Goal: Task Accomplishment & Management: Manage account settings

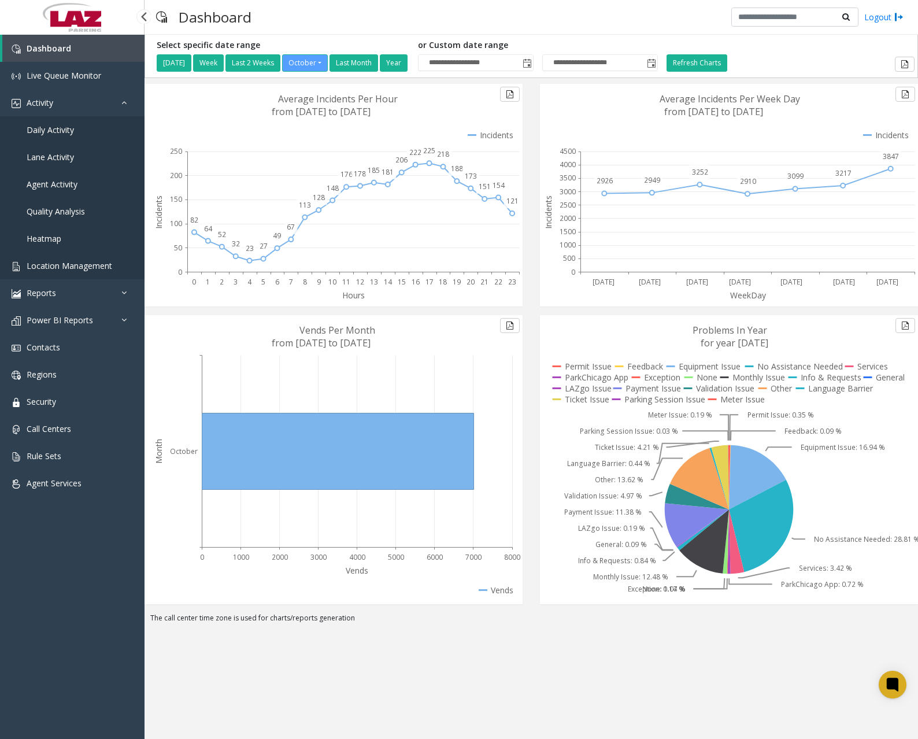
click at [75, 263] on span "Location Management" at bounding box center [70, 265] width 86 height 11
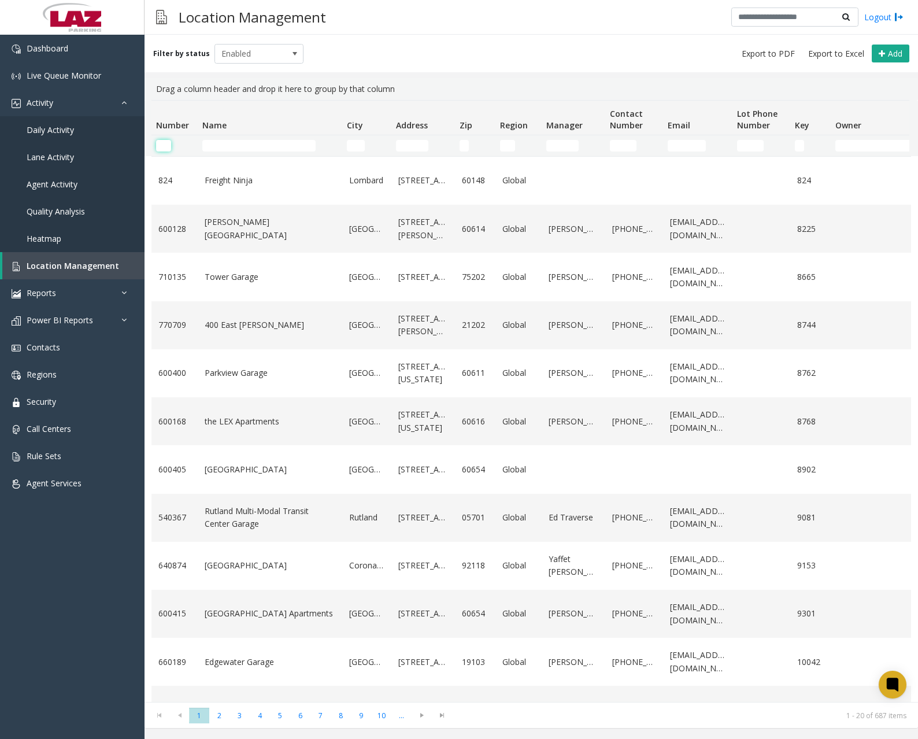
click at [165, 144] on input "Number Filter" at bounding box center [163, 146] width 15 height 12
paste input "******"
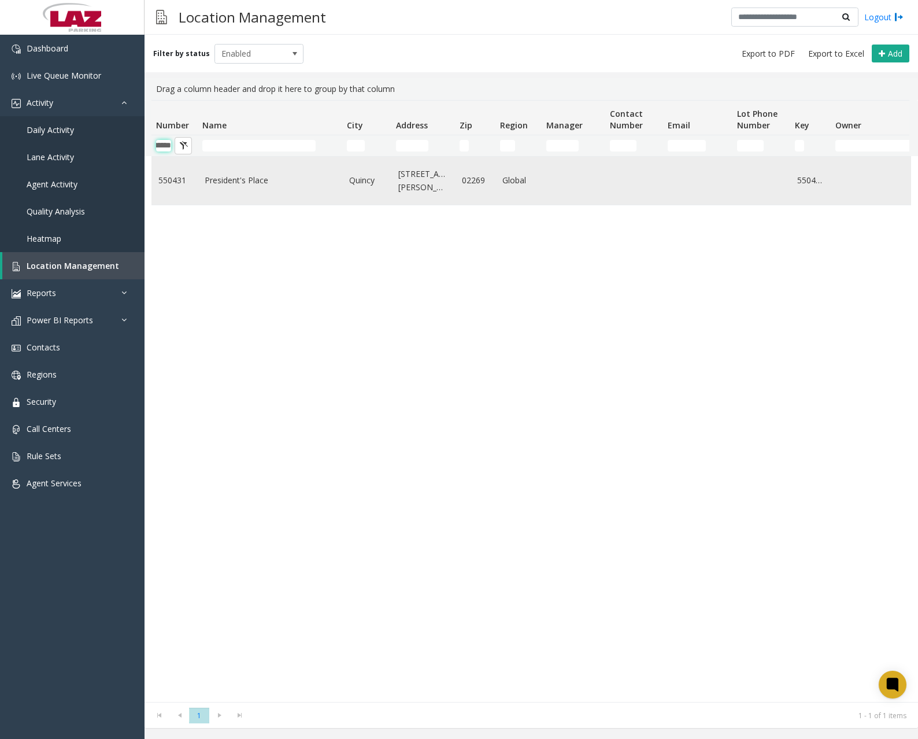
type input "******"
click at [254, 183] on link "President's Place" at bounding box center [270, 180] width 131 height 13
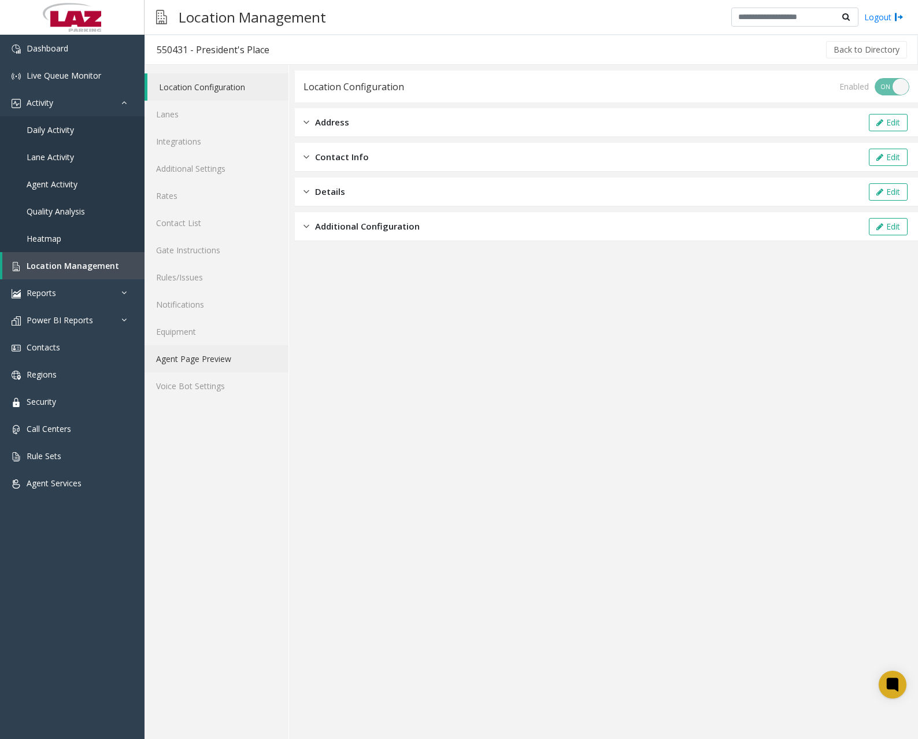
click at [197, 363] on link "Agent Page Preview" at bounding box center [217, 358] width 144 height 27
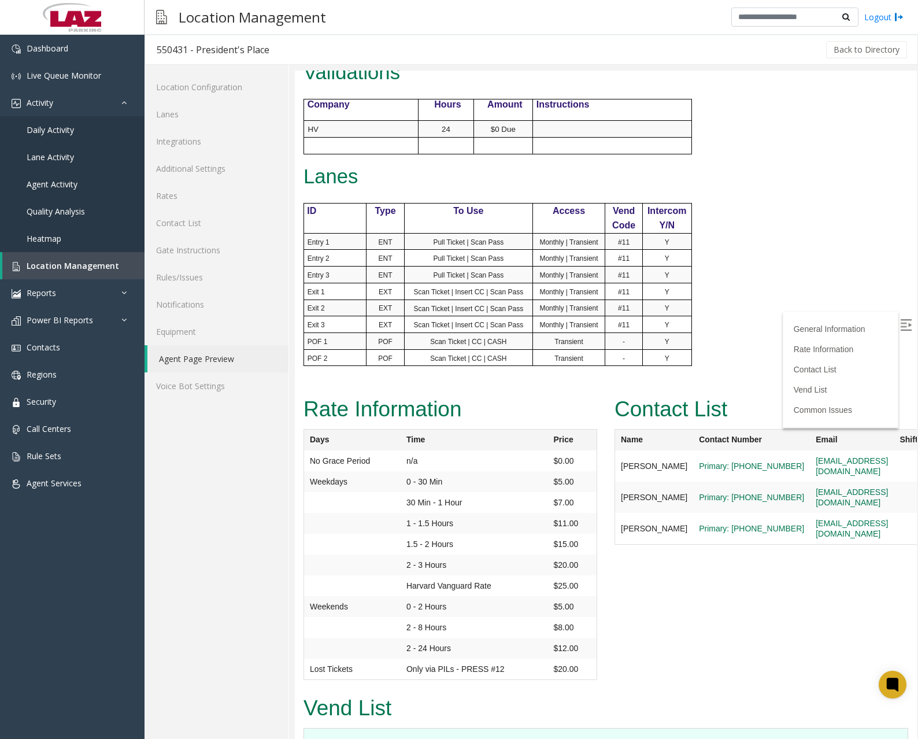
scroll to position [463, 0]
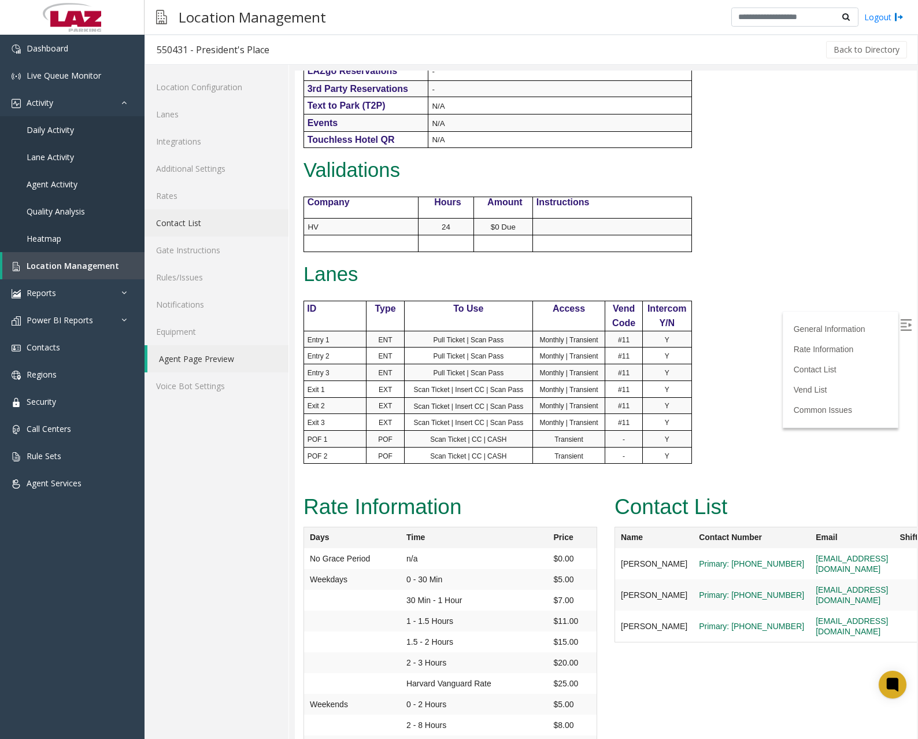
click at [183, 216] on link "Contact List" at bounding box center [217, 222] width 144 height 27
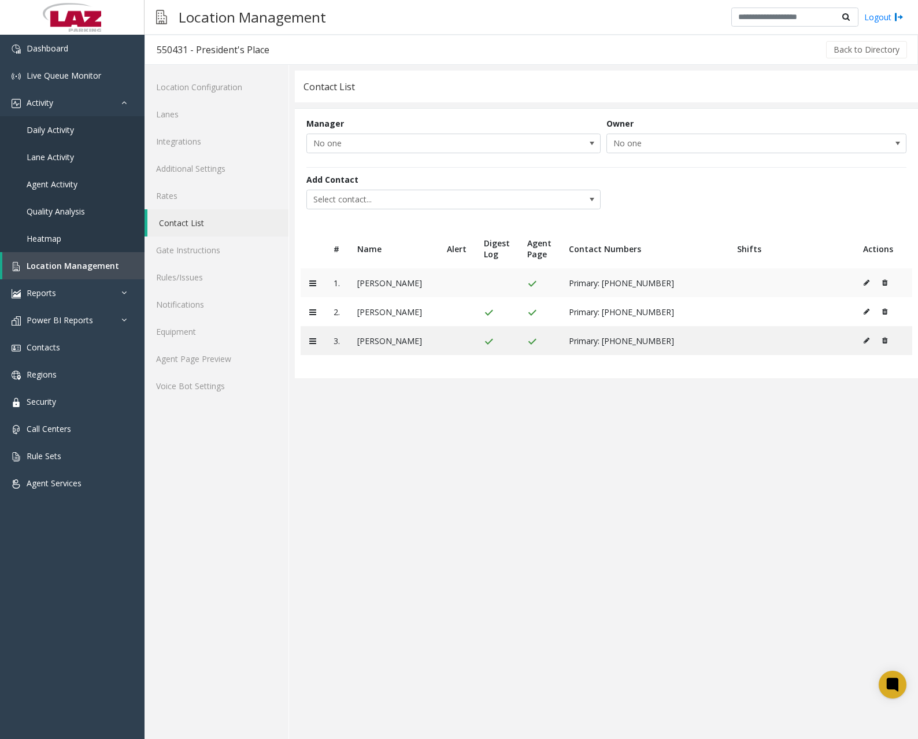
click at [865, 287] on button at bounding box center [869, 282] width 13 height 17
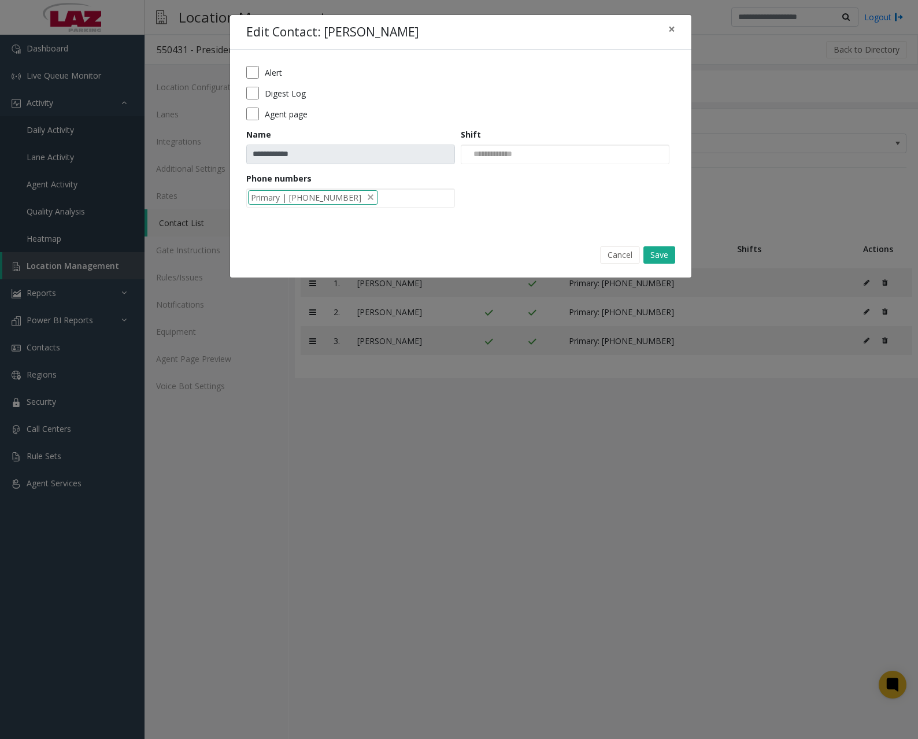
click at [292, 93] on label "Digest Log" at bounding box center [285, 93] width 41 height 12
click at [275, 72] on label "Alert" at bounding box center [273, 73] width 17 height 12
click at [666, 257] on button "Save" at bounding box center [660, 254] width 32 height 17
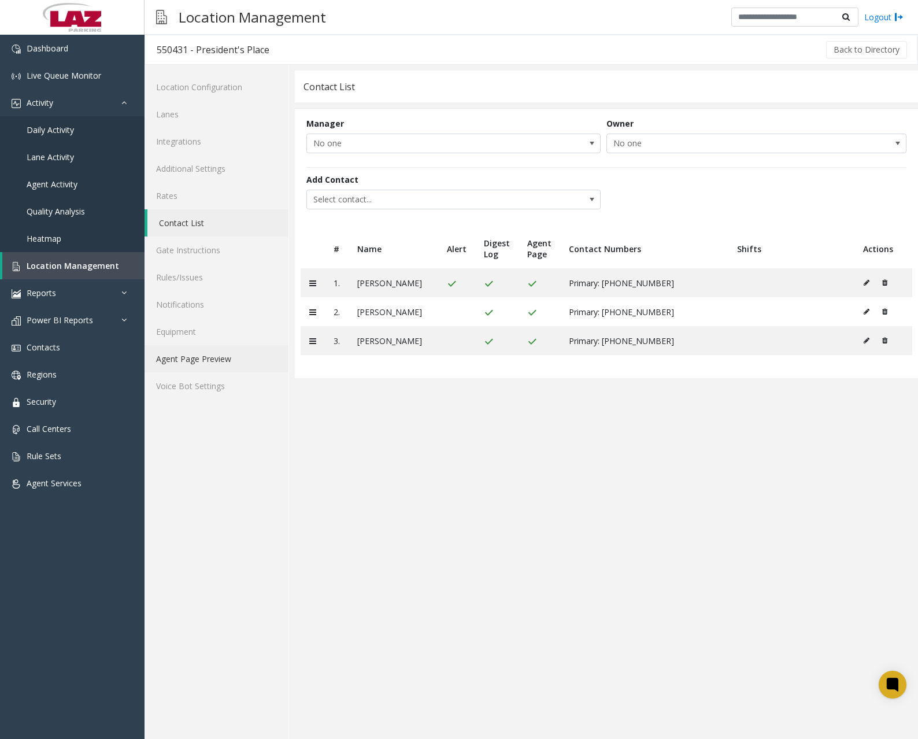
click at [209, 360] on link "Agent Page Preview" at bounding box center [217, 358] width 144 height 27
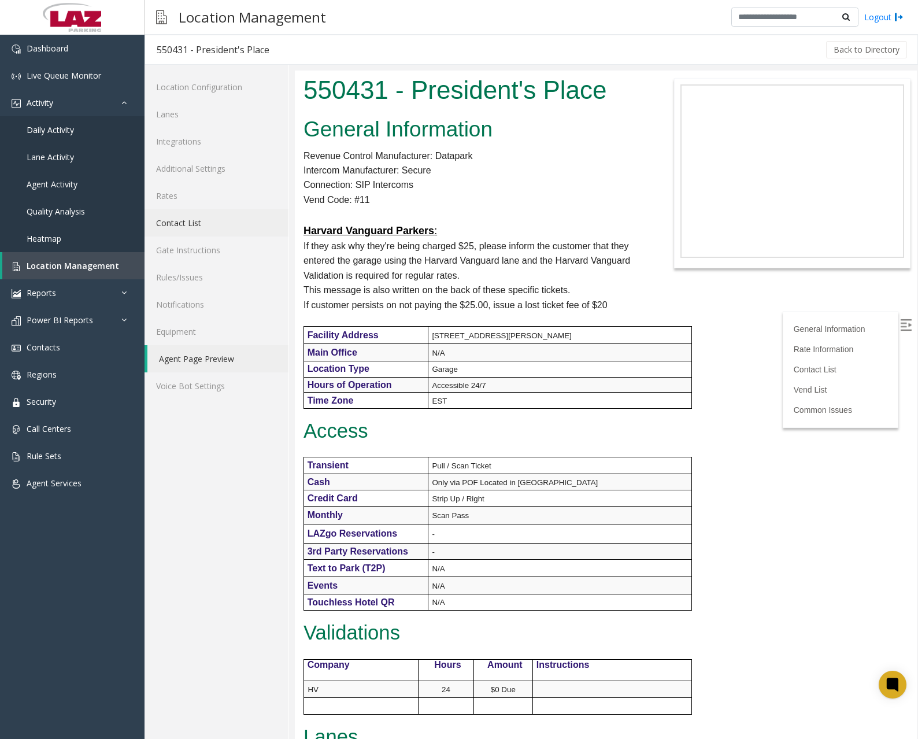
click at [197, 227] on link "Contact List" at bounding box center [217, 222] width 144 height 27
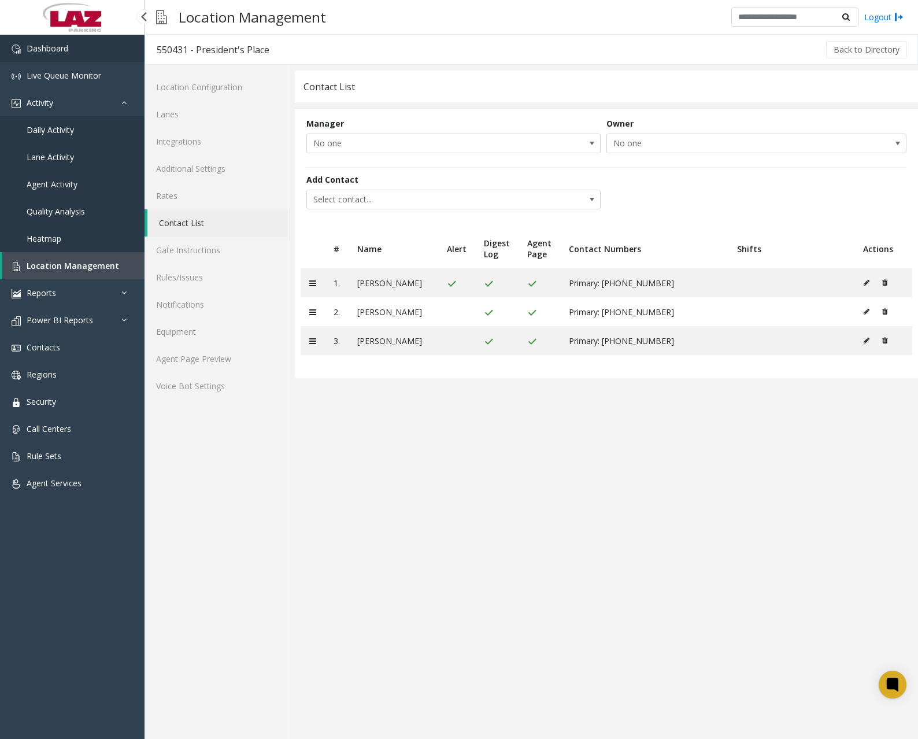
click at [88, 47] on link "Dashboard" at bounding box center [72, 48] width 145 height 27
